Goal: Information Seeking & Learning: Learn about a topic

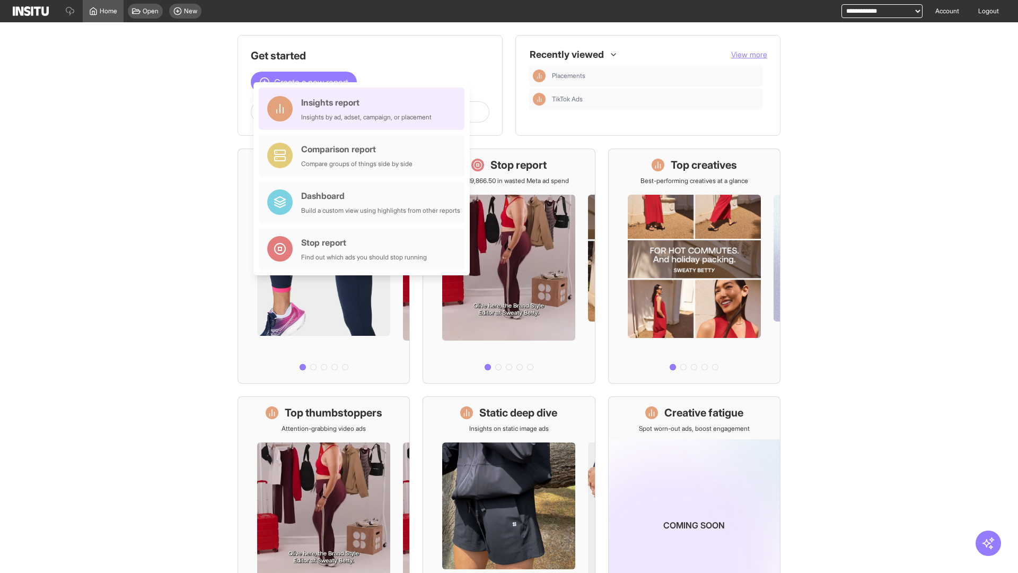
click at [364, 109] on div "Insights report Insights by ad, adset, campaign, or placement" at bounding box center [366, 108] width 130 height 25
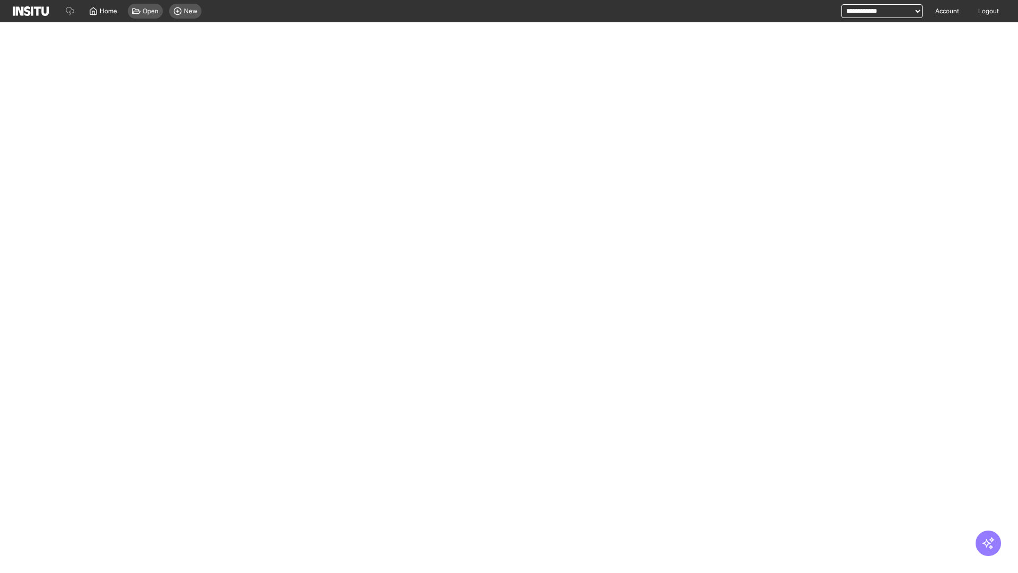
select select "**"
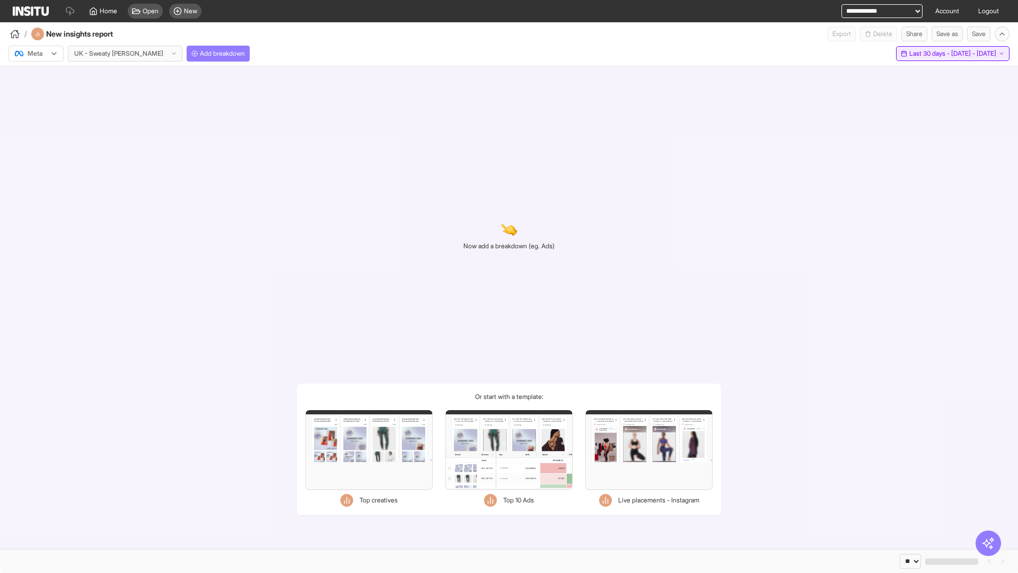
click at [932, 54] on span "Last 30 days - [DATE] - [DATE]" at bounding box center [952, 53] width 87 height 8
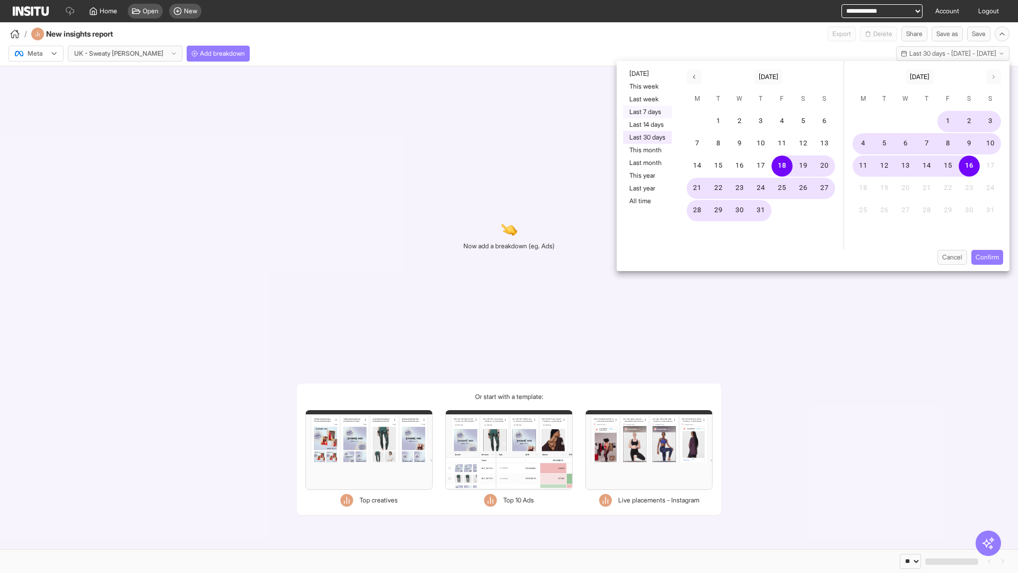
click at [646, 112] on button "Last 7 days" at bounding box center [647, 111] width 49 height 13
